Goal: Task Accomplishment & Management: Manage account settings

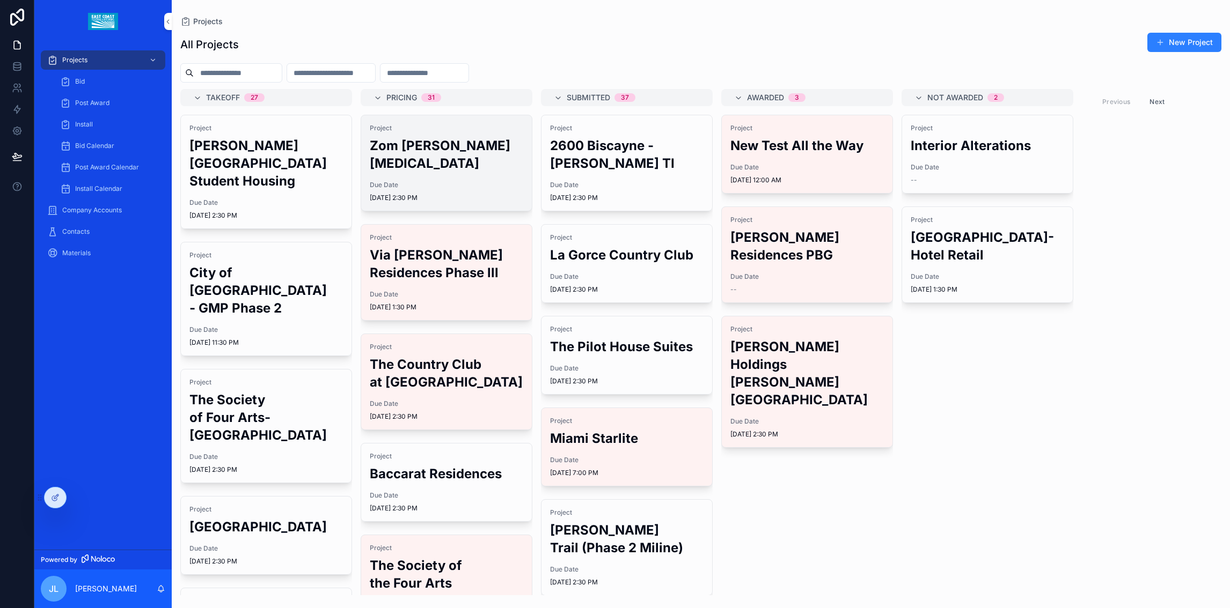
click at [404, 154] on h2 "Zom [PERSON_NAME][MEDICAL_DATA]" at bounding box center [446, 154] width 153 height 35
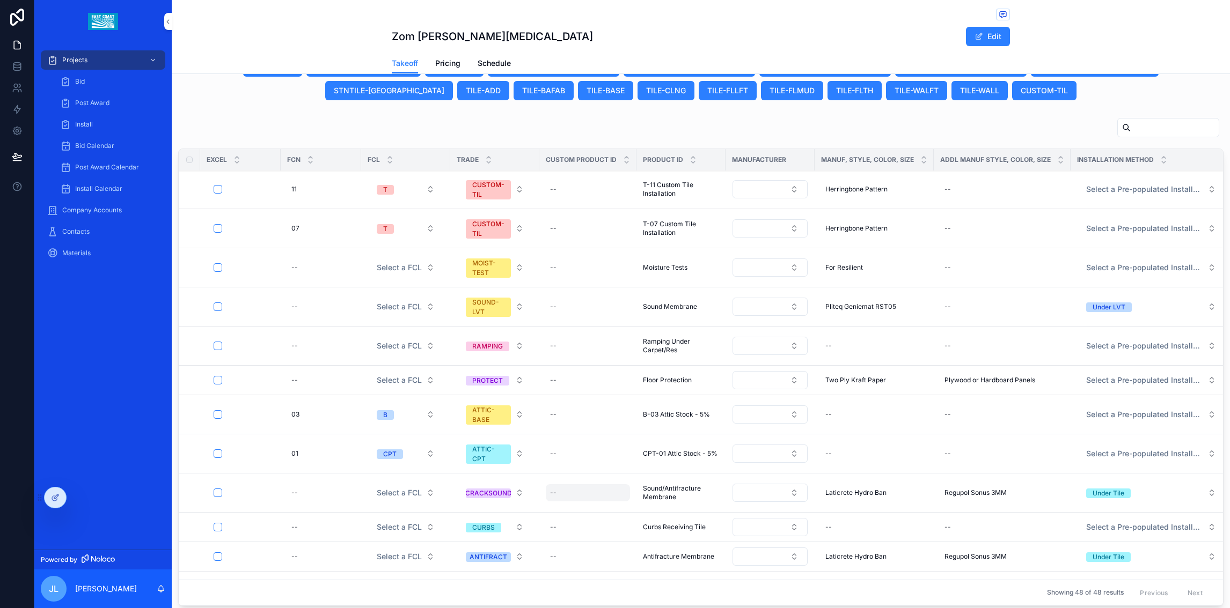
scroll to position [218, 0]
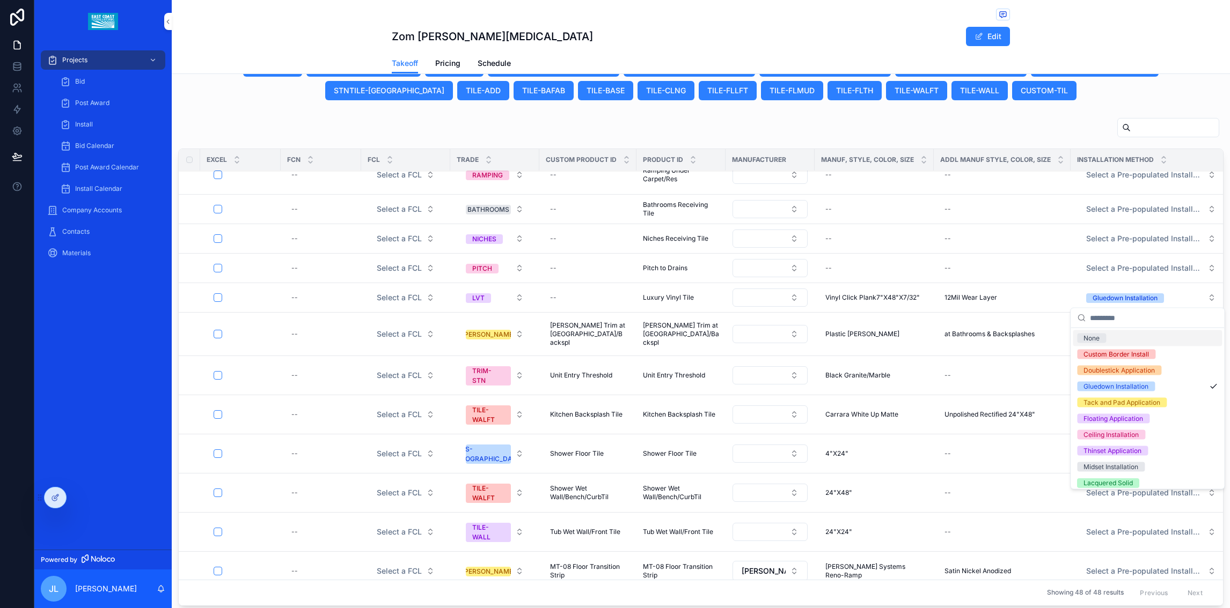
scroll to position [559, 0]
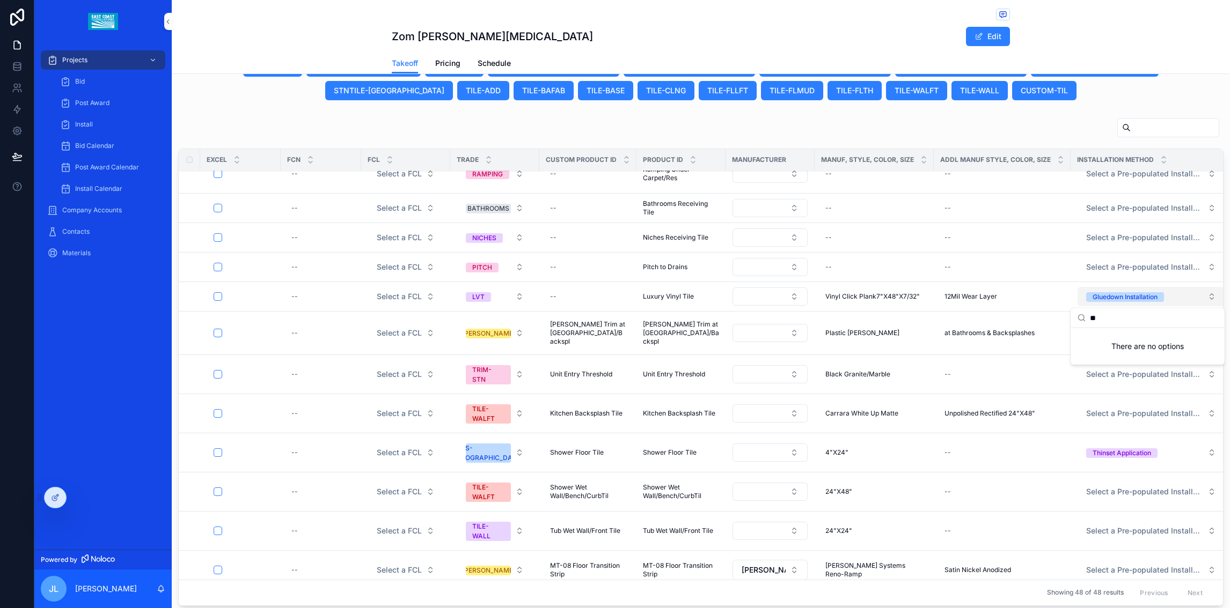
type input "*"
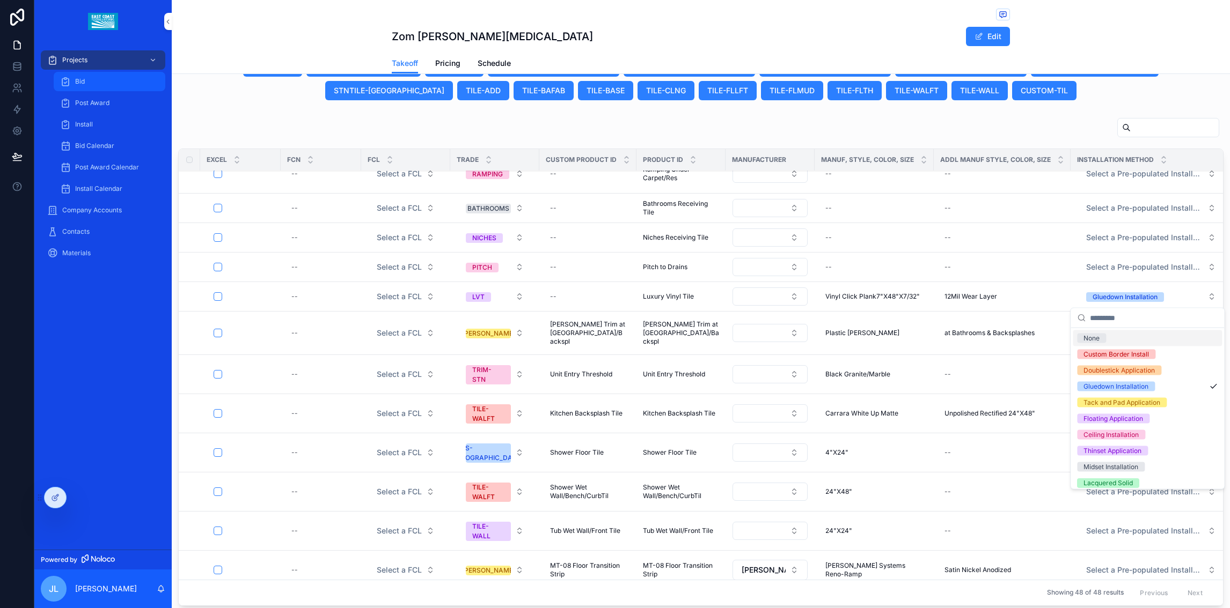
click at [71, 81] on div "Bid" at bounding box center [109, 81] width 99 height 17
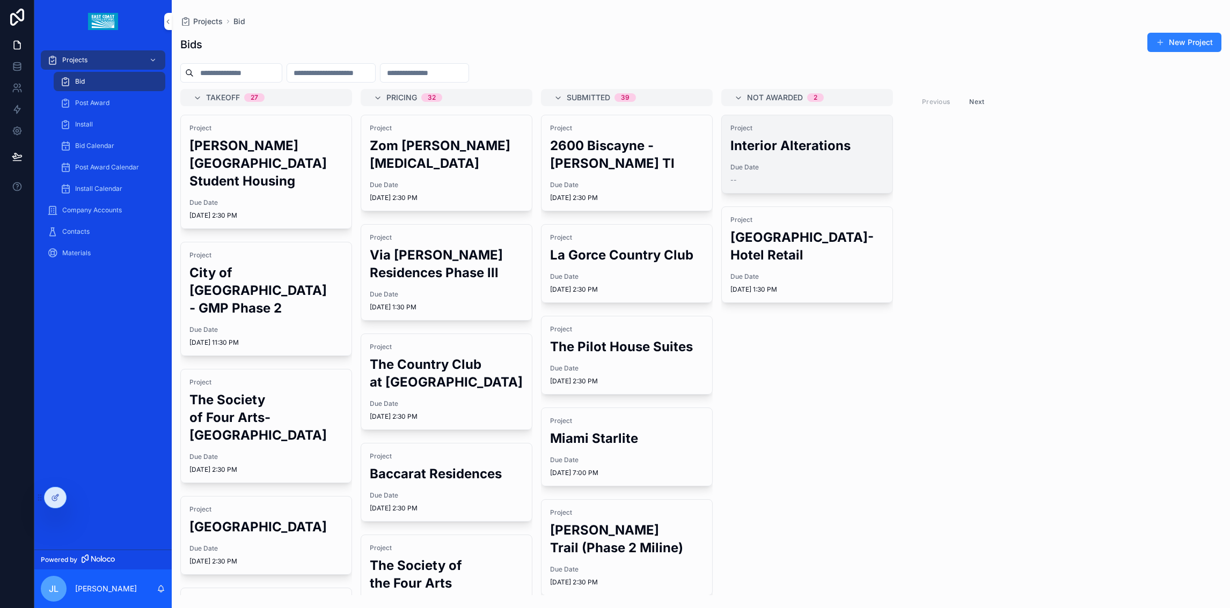
click at [797, 163] on span "Due Date" at bounding box center [806, 167] width 153 height 9
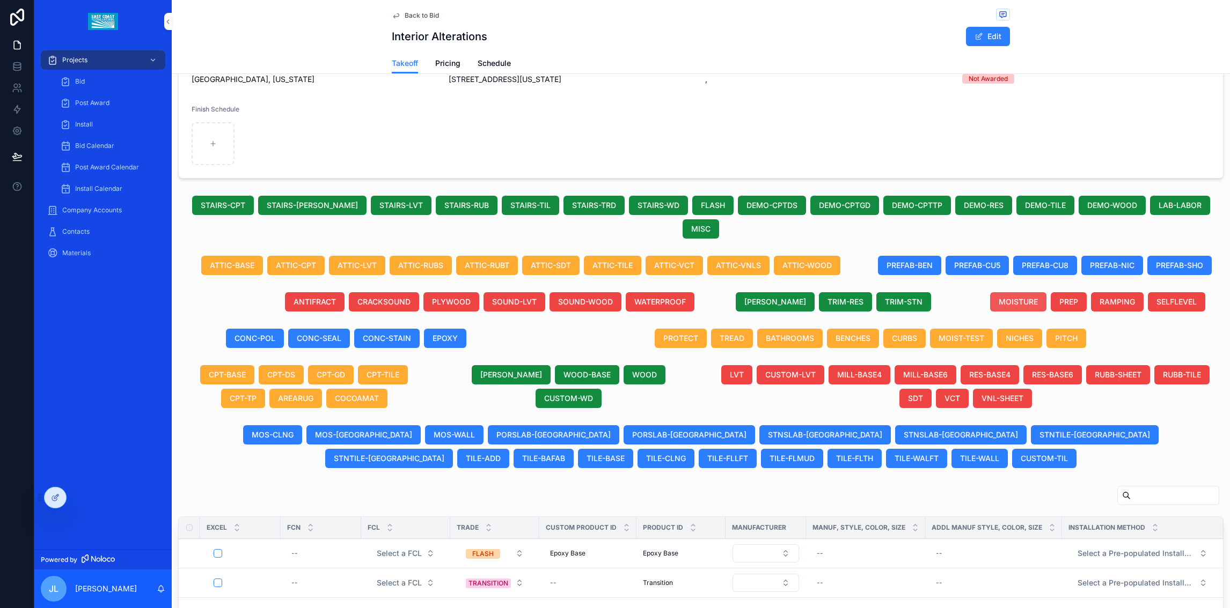
scroll to position [188, 0]
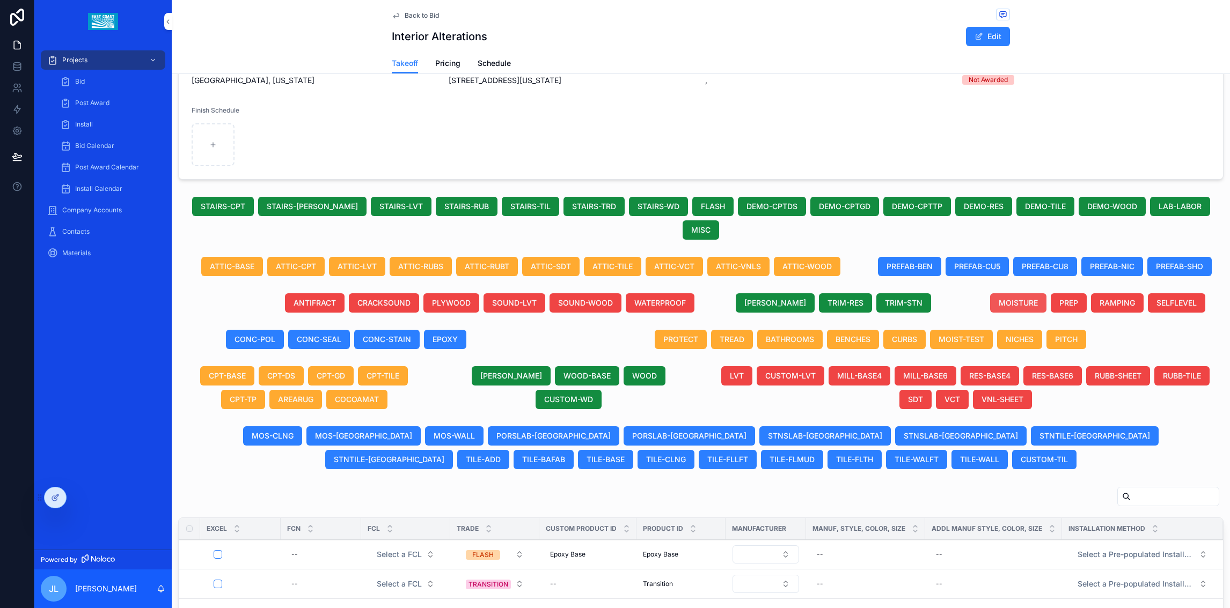
click at [998, 296] on button "MOISTURE" at bounding box center [1018, 302] width 56 height 19
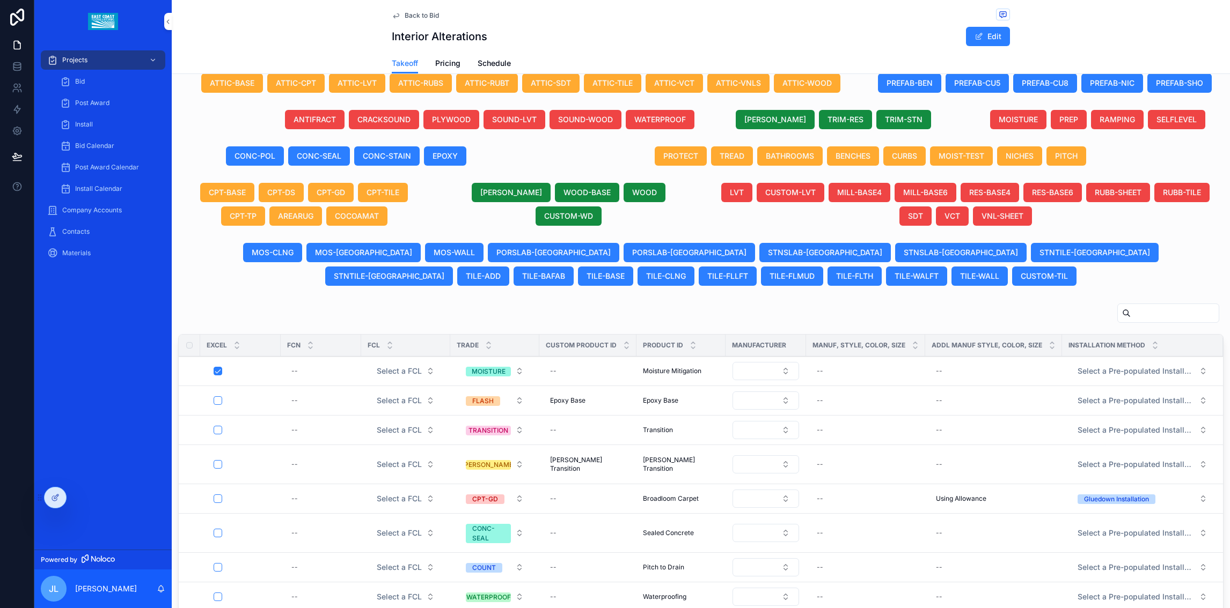
scroll to position [372, 0]
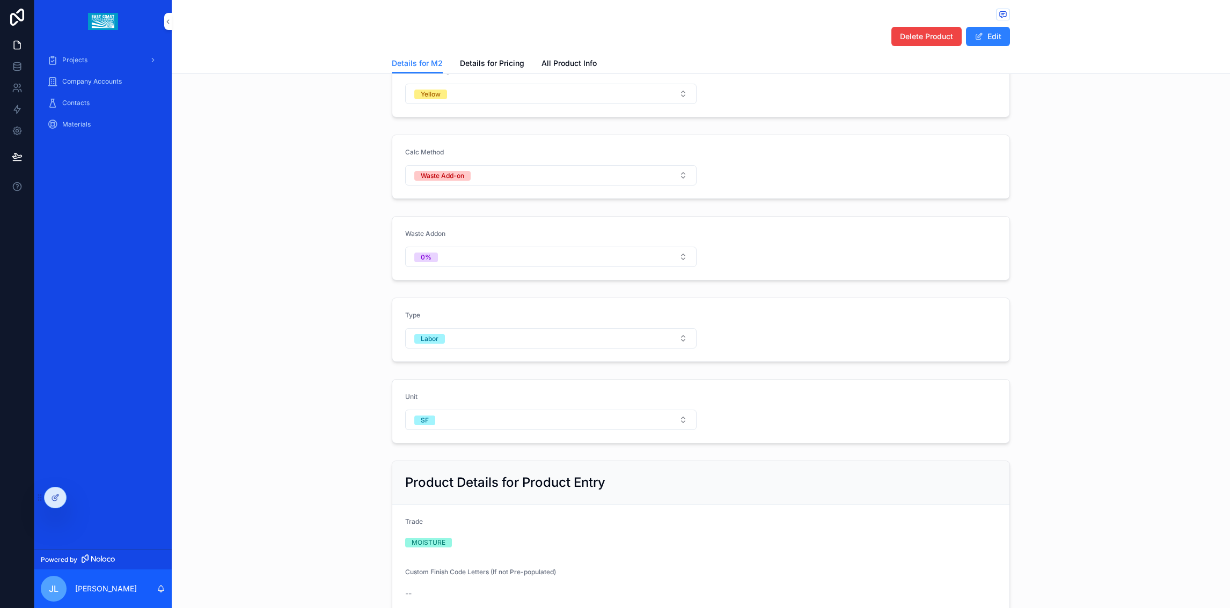
scroll to position [188, 0]
click at [919, 38] on span "Delete Product" at bounding box center [926, 36] width 53 height 11
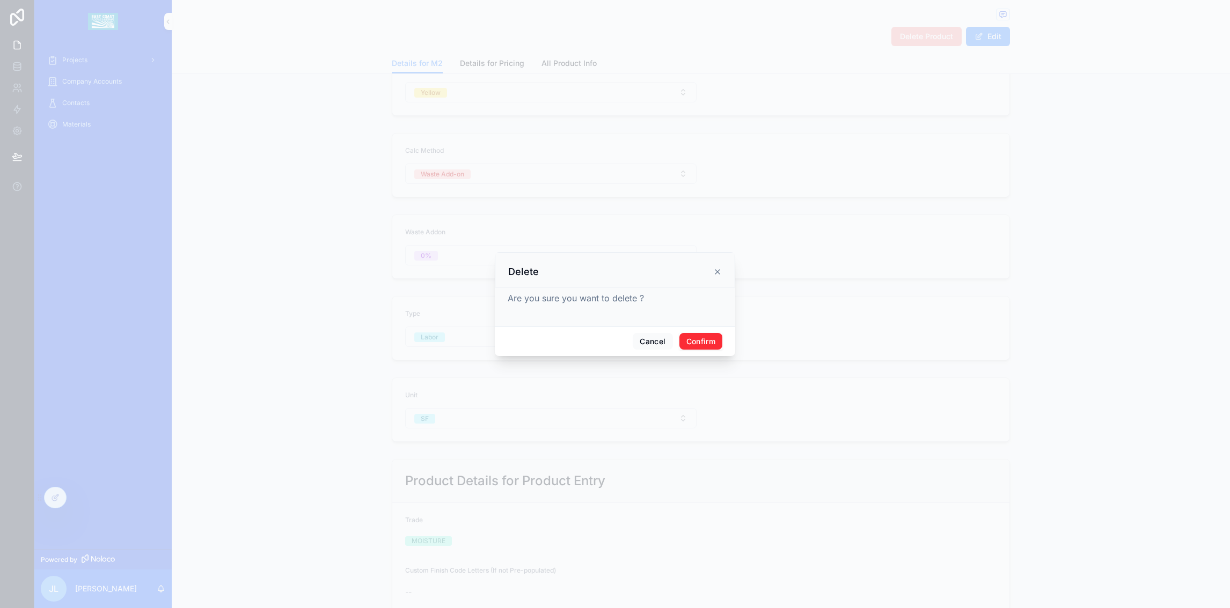
click at [693, 343] on button "Confirm" at bounding box center [700, 341] width 43 height 17
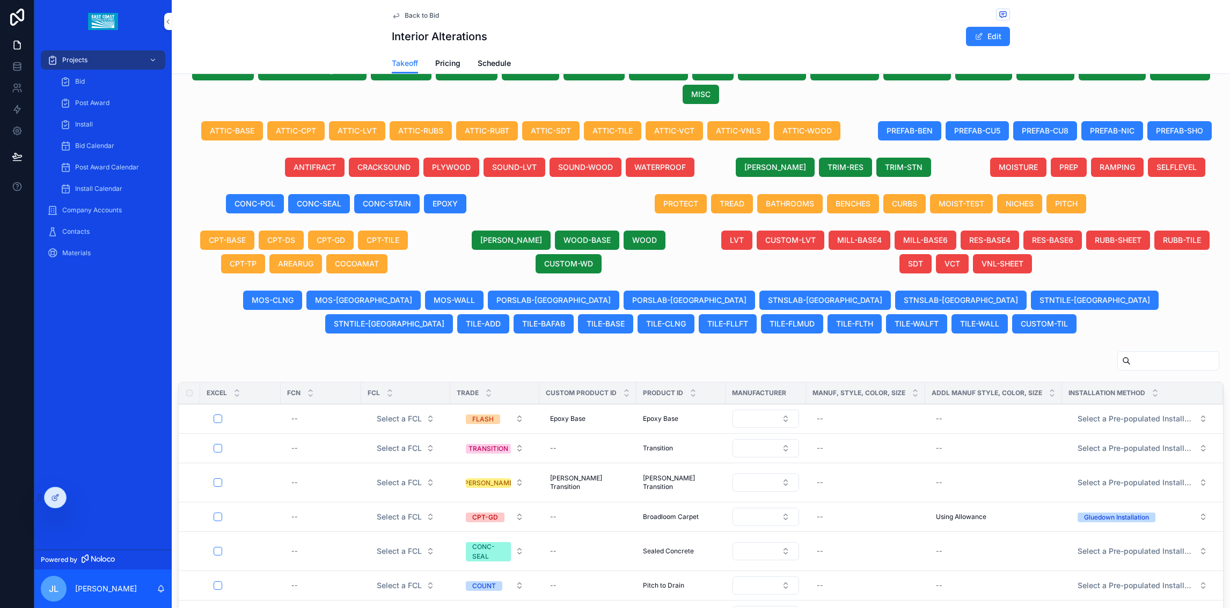
scroll to position [304, 0]
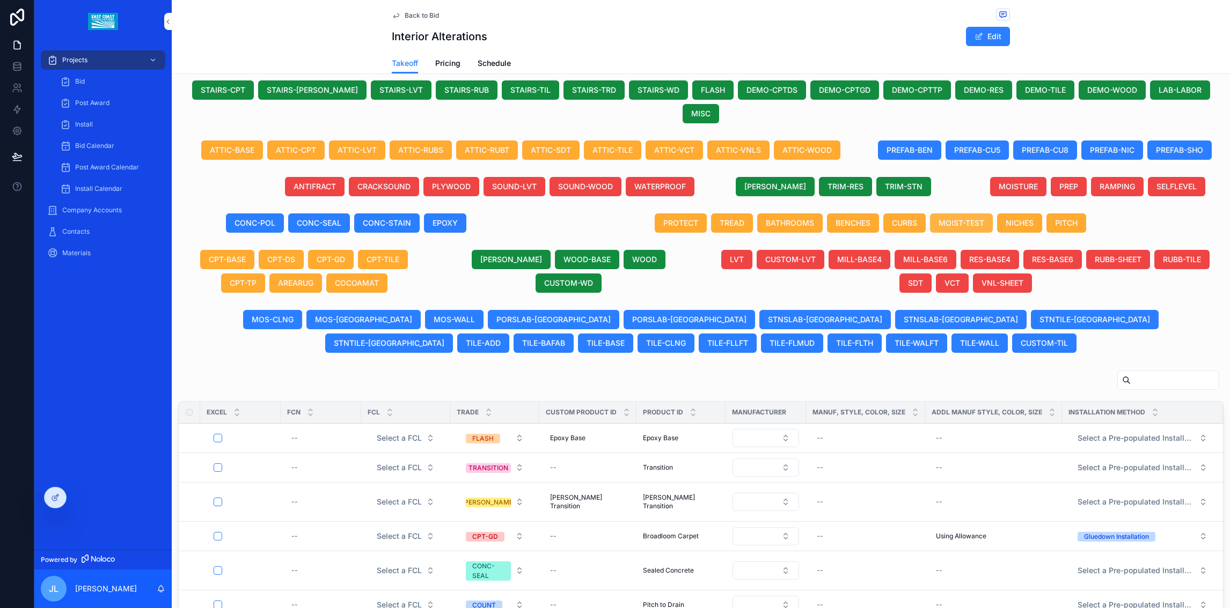
click at [968, 218] on span "MOIST-TEST" at bounding box center [961, 223] width 46 height 11
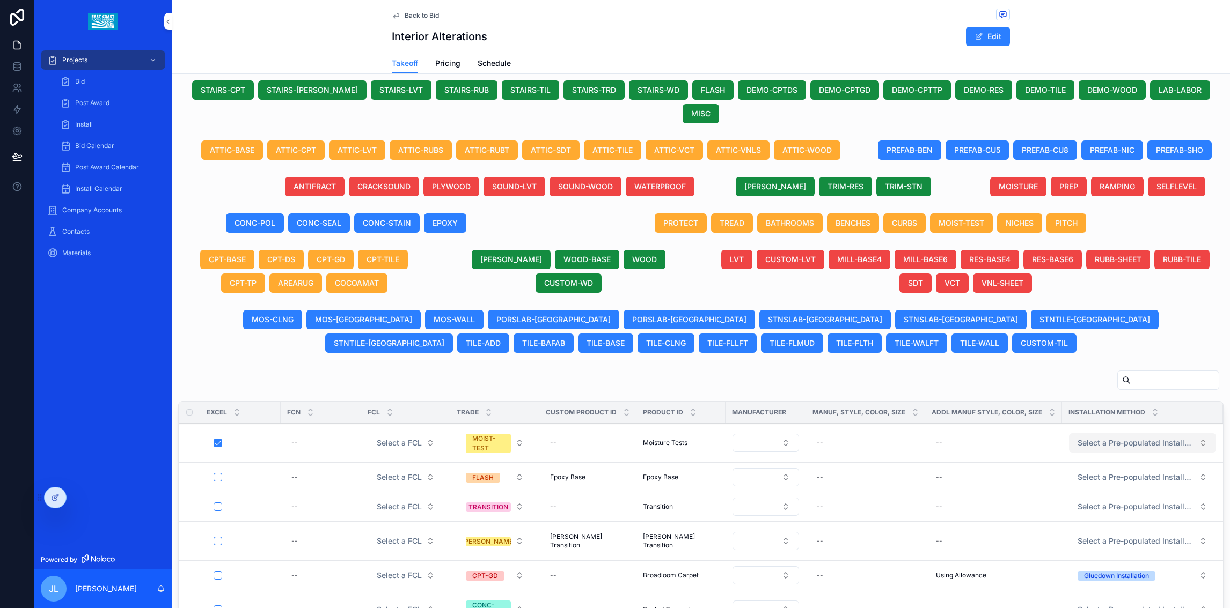
click at [1139, 445] on span "Select a Pre-populated Installation Method" at bounding box center [1135, 443] width 117 height 11
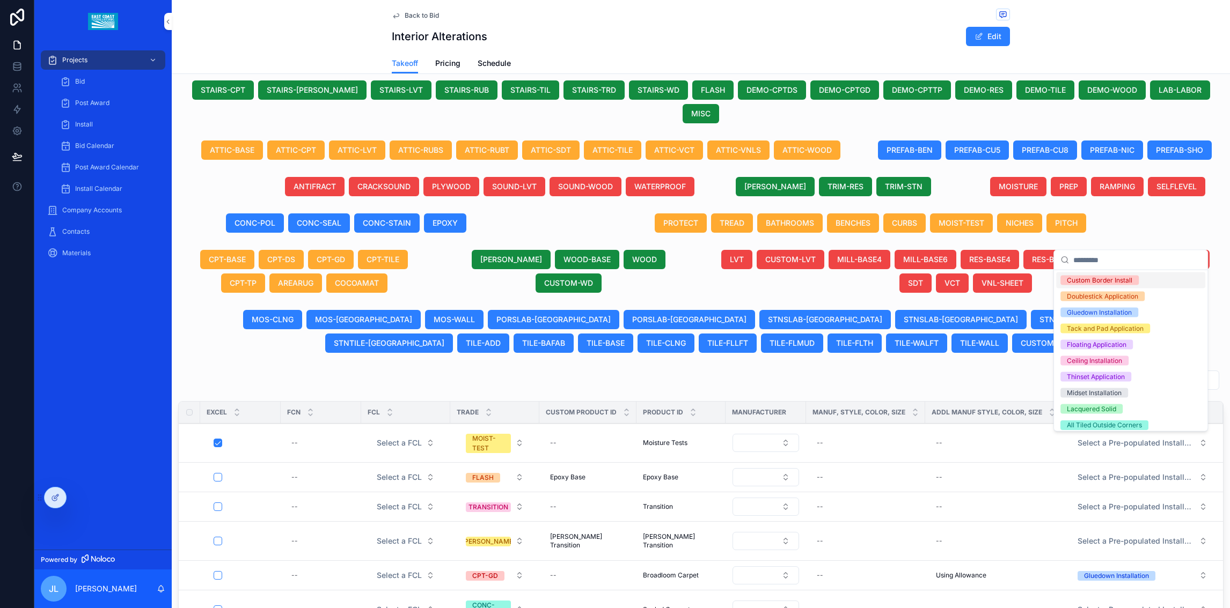
click at [994, 371] on div "scrollable content" at bounding box center [700, 382] width 1045 height 25
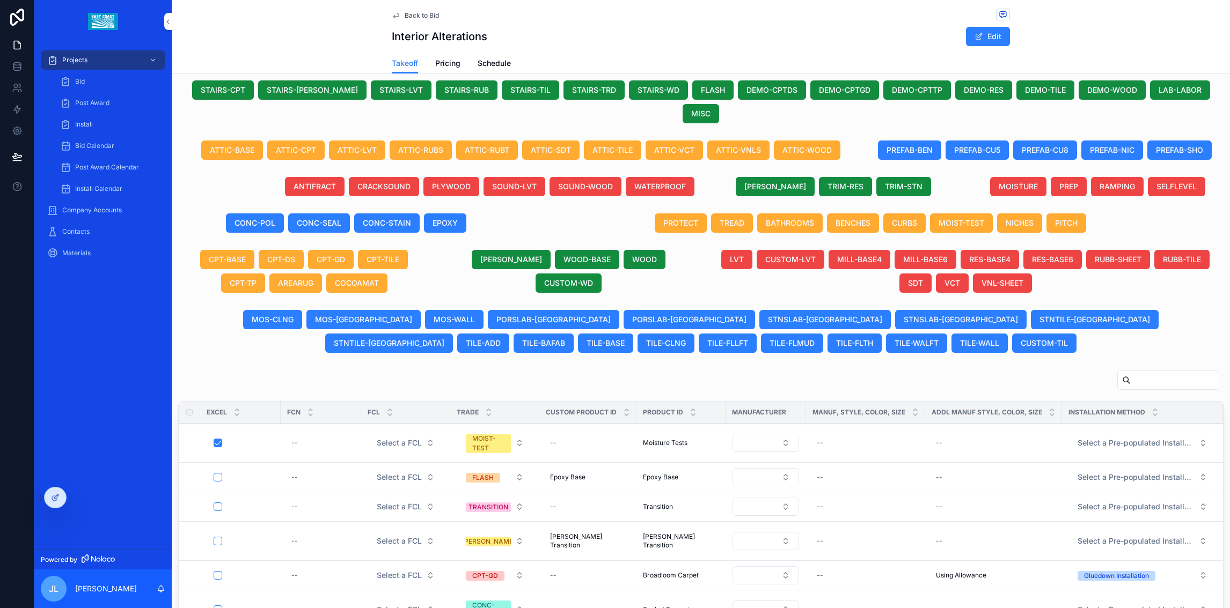
click at [0, 0] on span "View Details" at bounding box center [0, 0] width 0 height 0
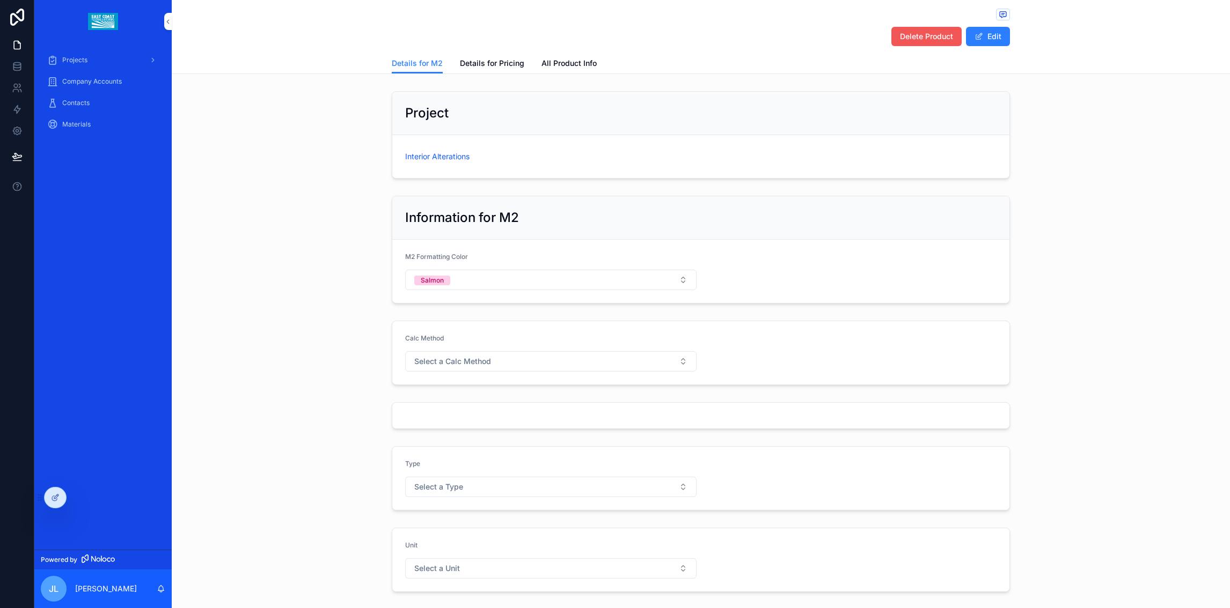
click at [923, 36] on span "Delete Product" at bounding box center [926, 36] width 53 height 11
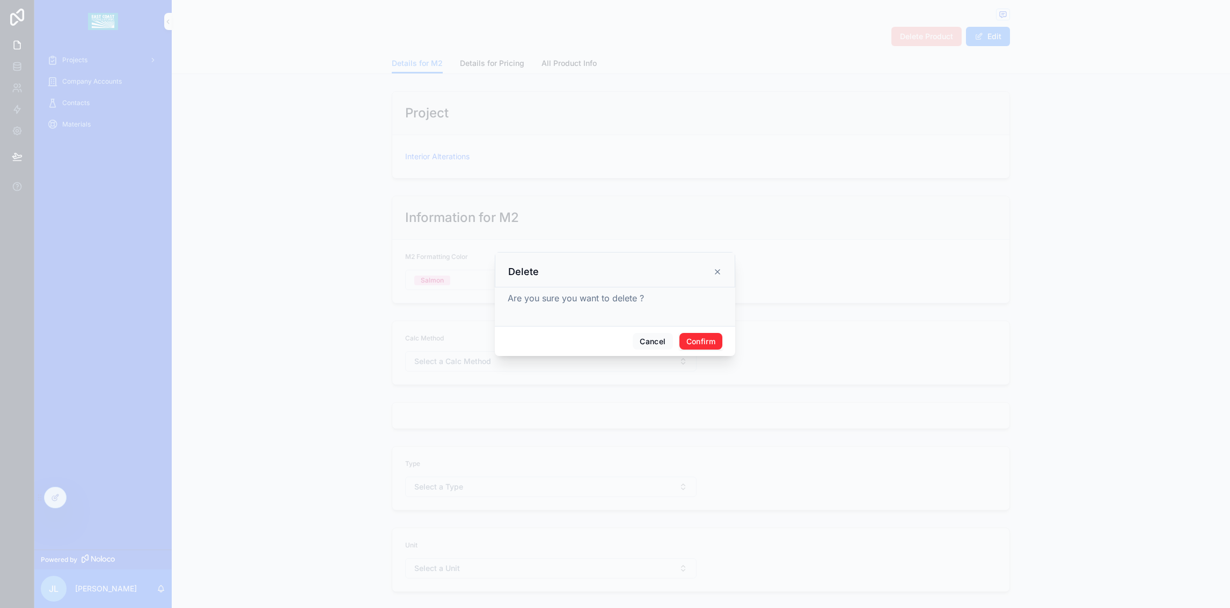
click at [701, 341] on button "Confirm" at bounding box center [700, 341] width 43 height 17
